Goal: Information Seeking & Learning: Find specific page/section

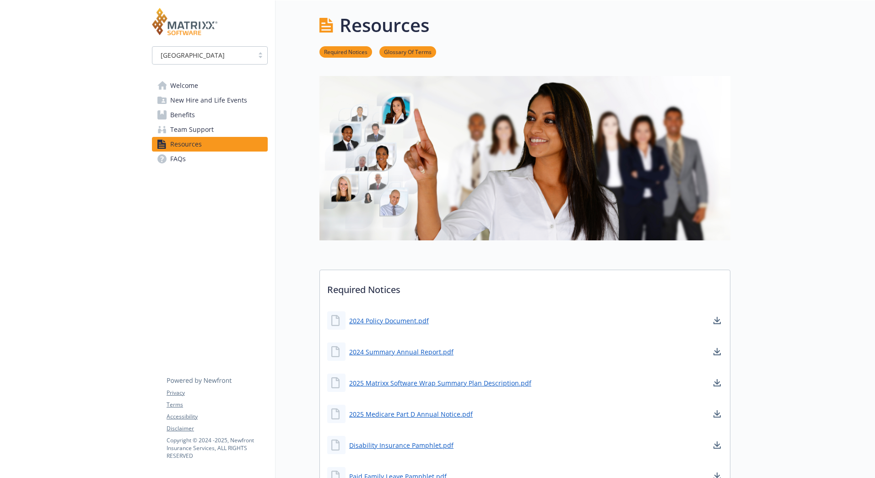
click at [347, 51] on link "Required Notices" at bounding box center [345, 51] width 53 height 9
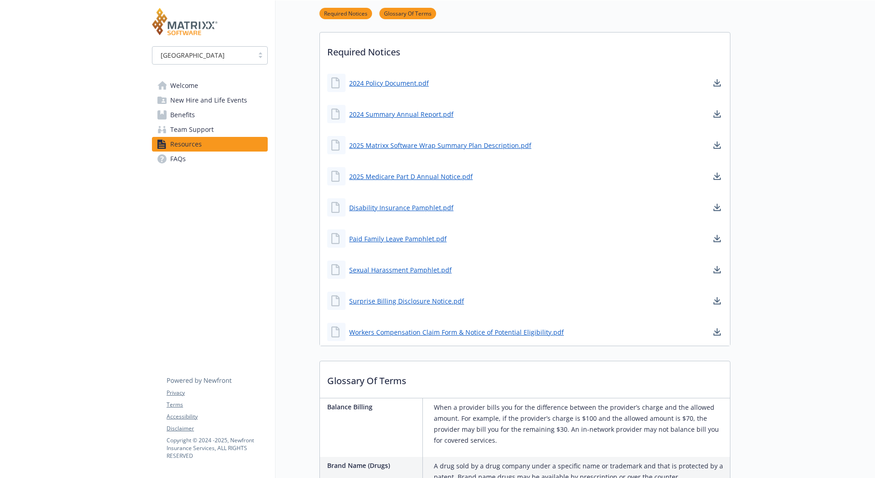
scroll to position [241, 7]
